Goal: Information Seeking & Learning: Learn about a topic

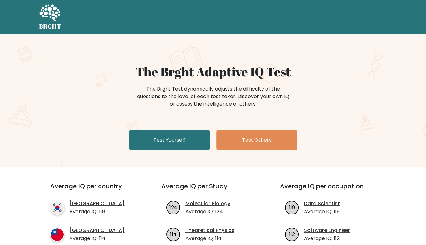
scroll to position [330, 0]
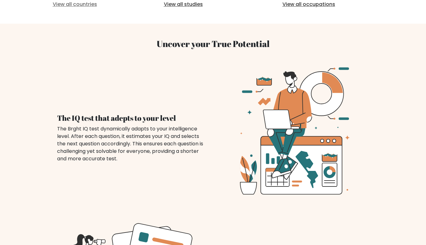
click at [60, 5] on link "View all countries" at bounding box center [95, 4] width 84 height 7
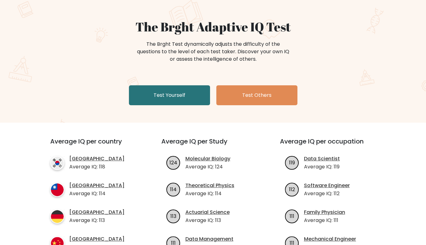
scroll to position [45, 0]
click at [90, 160] on link "[GEOGRAPHIC_DATA]" at bounding box center [96, 158] width 55 height 7
